Goal: Transaction & Acquisition: Book appointment/travel/reservation

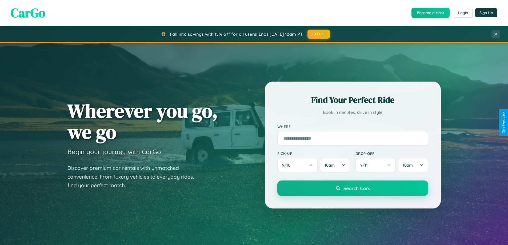
scroll to position [1025, 0]
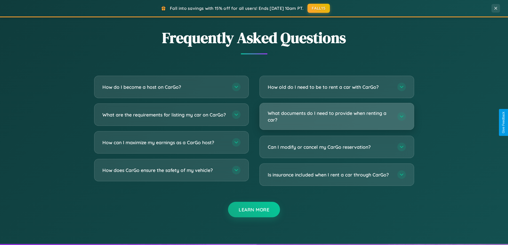
click at [336, 116] on h3 "What documents do I need to provide when renting a car?" at bounding box center [329, 116] width 124 height 13
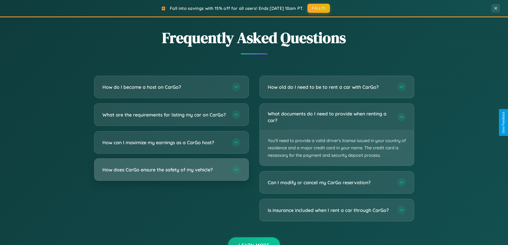
click at [171, 173] on h3 "How does CarGo ensure the safety of my vehicle?" at bounding box center [164, 169] width 124 height 7
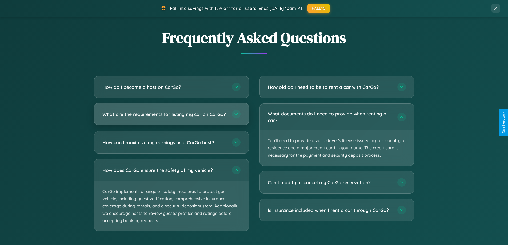
click at [171, 117] on h3 "What are the requirements for listing my car on CarGo?" at bounding box center [164, 114] width 124 height 7
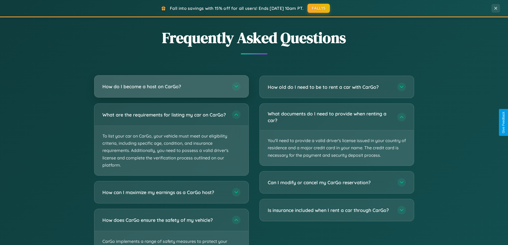
click at [171, 87] on h3 "How do I become a host on CarGo?" at bounding box center [164, 86] width 124 height 7
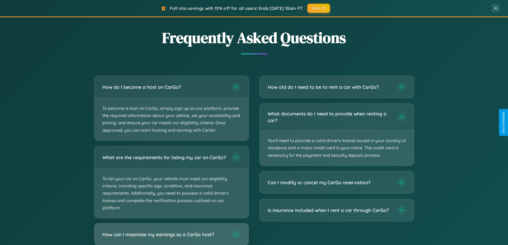
click at [171, 236] on h3 "How can I maximize my earnings as a CarGo host?" at bounding box center [164, 234] width 124 height 7
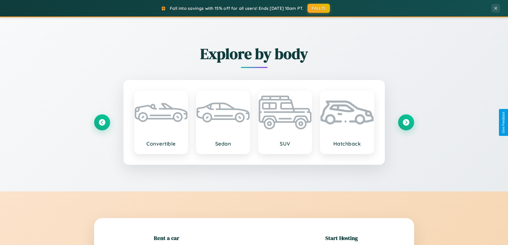
scroll to position [115, 0]
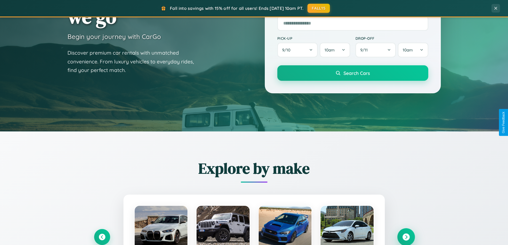
click at [405, 237] on icon at bounding box center [405, 236] width 7 height 7
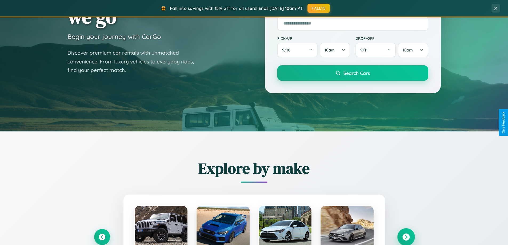
click at [405, 236] on icon at bounding box center [405, 236] width 7 height 7
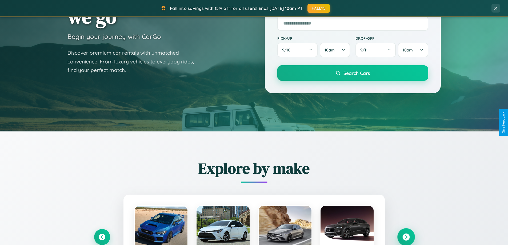
scroll to position [230, 0]
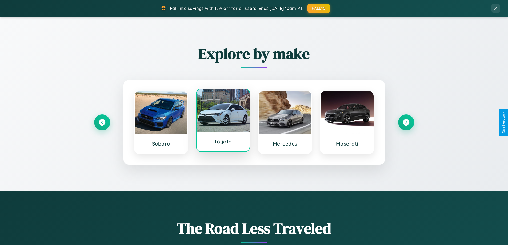
click at [223, 120] on div at bounding box center [222, 110] width 53 height 43
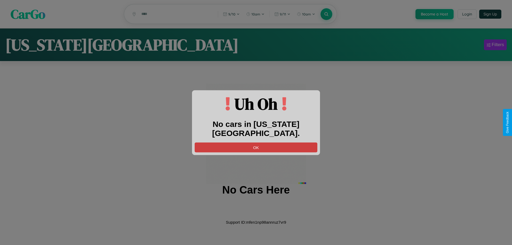
click at [256, 142] on button "OK" at bounding box center [255, 147] width 123 height 10
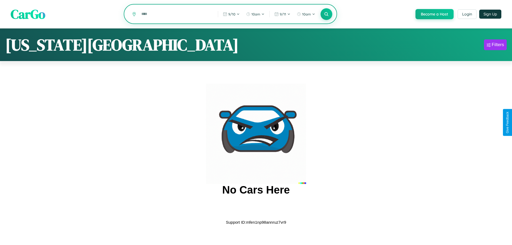
click at [175, 14] on input "text" at bounding box center [176, 13] width 74 height 9
type input "********"
click at [326, 14] on icon at bounding box center [325, 13] width 5 height 5
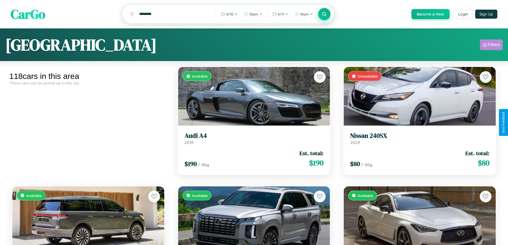
click at [491, 46] on div "Filters" at bounding box center [493, 44] width 12 height 5
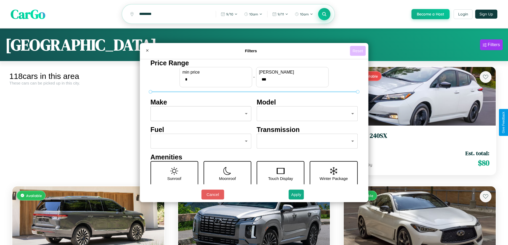
click at [358, 51] on button "Reset" at bounding box center [358, 51] width 16 height 10
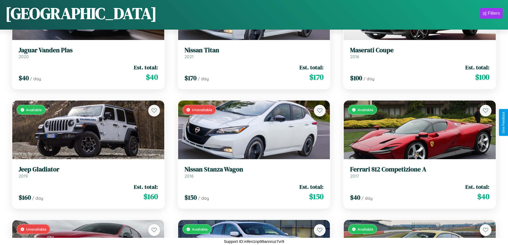
scroll to position [3415, 0]
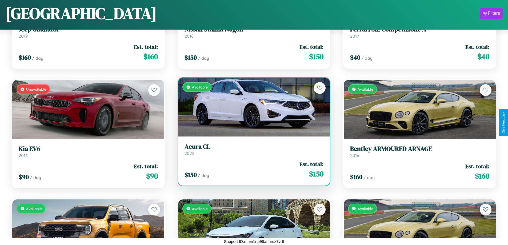
click at [252, 151] on link "Acura CL 2022" at bounding box center [253, 149] width 139 height 13
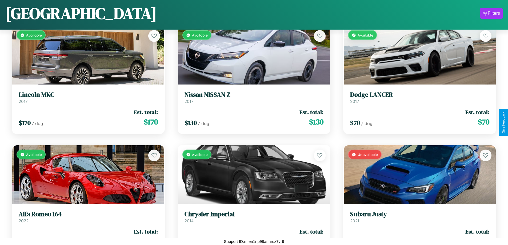
scroll to position [2103, 0]
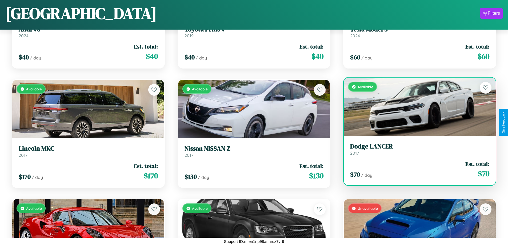
click at [416, 171] on div "$ 70 / day Est. total: $ 70" at bounding box center [419, 169] width 139 height 19
click at [416, 169] on div "$ 70 / day Est. total: $ 70" at bounding box center [419, 169] width 139 height 19
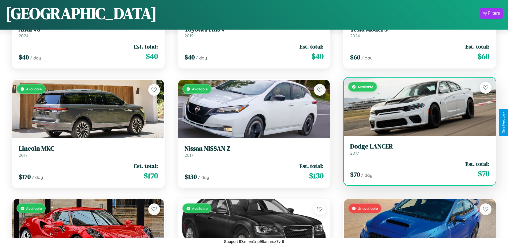
click at [416, 169] on div "$ 70 / day Est. total: $ 70" at bounding box center [419, 169] width 139 height 19
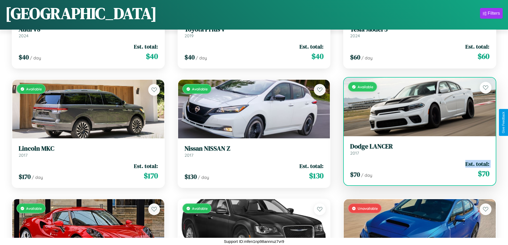
click at [416, 169] on div "$ 70 / day Est. total: $ 70" at bounding box center [419, 169] width 139 height 19
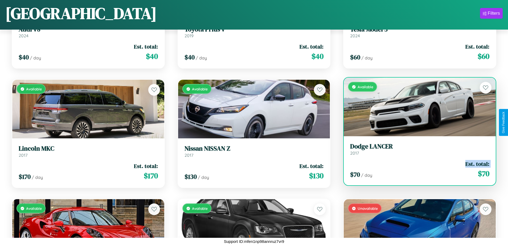
click at [416, 169] on div "$ 70 / day Est. total: $ 70" at bounding box center [419, 169] width 139 height 19
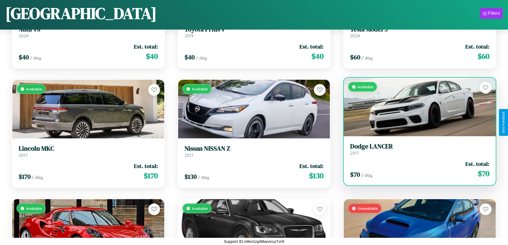
click at [416, 169] on div "$ 70 / day Est. total: $ 70" at bounding box center [419, 169] width 139 height 19
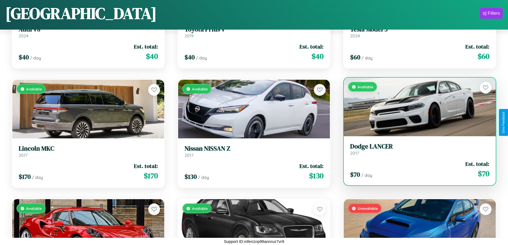
click at [416, 149] on h3 "Dodge LANCER" at bounding box center [419, 147] width 139 height 8
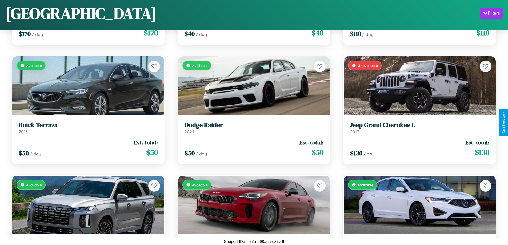
scroll to position [791, 0]
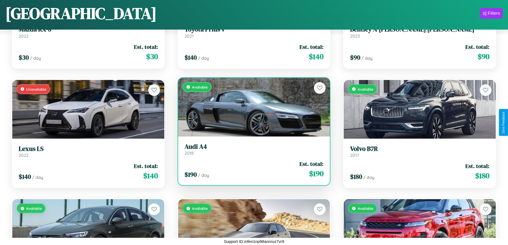
click at [252, 149] on h3 "Audi A4" at bounding box center [253, 147] width 139 height 8
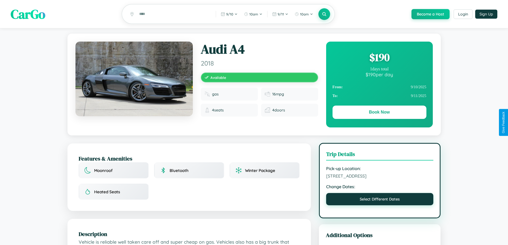
click at [379, 200] on button "Select Different Dates" at bounding box center [379, 199] width 107 height 12
select select "*"
select select "****"
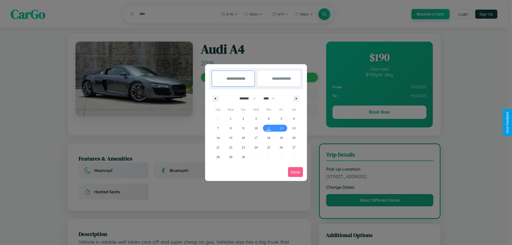
click at [245, 98] on select "******* ******** ***** ***** *** **** **** ****** ********* ******* ******** **…" at bounding box center [246, 98] width 23 height 9
select select "*"
click at [271, 98] on select "**** **** **** **** **** **** **** **** **** **** **** **** **** **** **** ****…" at bounding box center [269, 98] width 16 height 9
select select "****"
click at [294, 147] on span "27" at bounding box center [293, 148] width 3 height 10
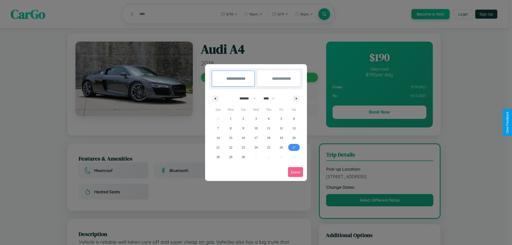
type input "**********"
click at [296, 98] on icon "button" at bounding box center [297, 99] width 3 height 2
select select "*"
click at [243, 128] on span "7" at bounding box center [243, 128] width 2 height 10
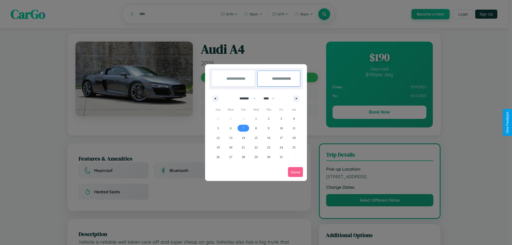
type input "**********"
select select "*"
click at [295, 172] on button "Done" at bounding box center [295, 172] width 15 height 10
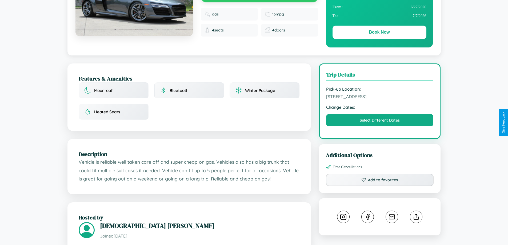
scroll to position [306, 0]
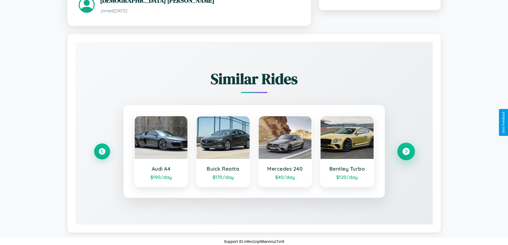
click at [405, 151] on icon at bounding box center [405, 151] width 7 height 7
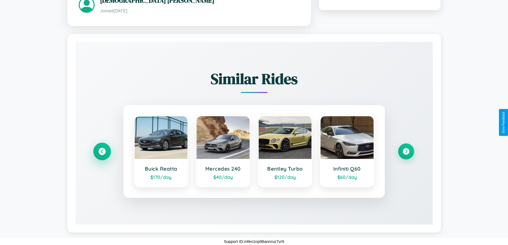
click at [102, 151] on icon at bounding box center [101, 151] width 7 height 7
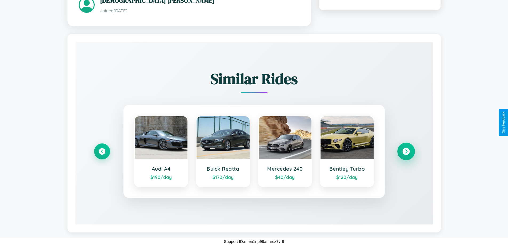
click at [405, 151] on icon at bounding box center [405, 151] width 7 height 7
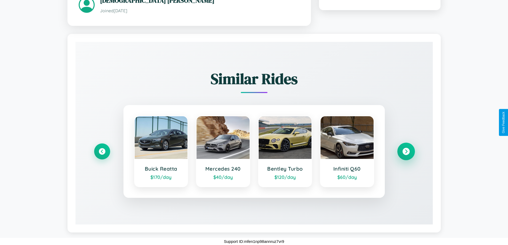
click at [405, 151] on icon at bounding box center [405, 151] width 7 height 7
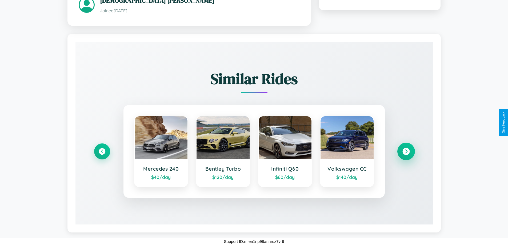
click at [405, 151] on icon at bounding box center [405, 151] width 7 height 7
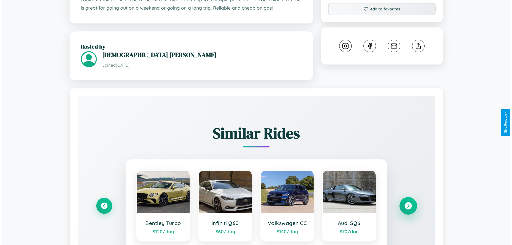
scroll to position [138, 0]
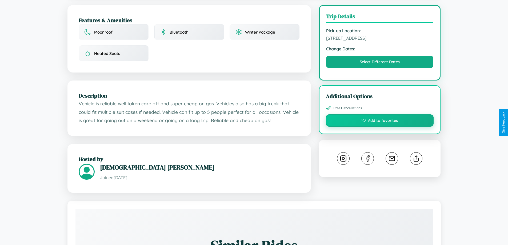
click at [379, 121] on button "Add to favorites" at bounding box center [380, 120] width 108 height 12
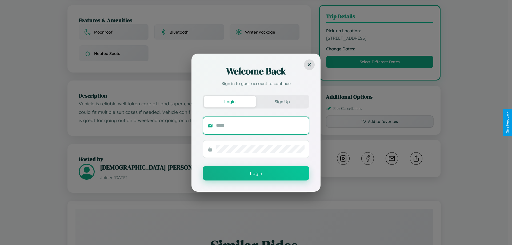
click at [260, 125] on input "text" at bounding box center [260, 125] width 88 height 9
